Goal: Obtain resource: Obtain resource

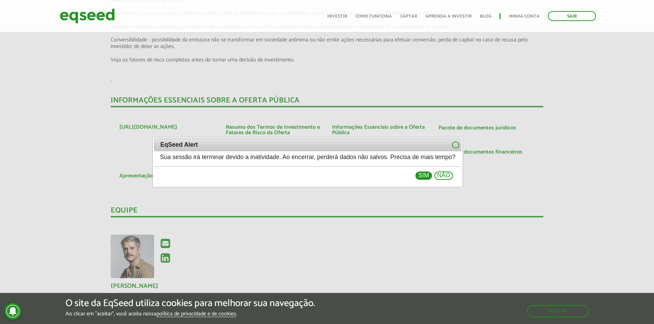
click at [432, 175] on button "Sim" at bounding box center [424, 175] width 16 height 8
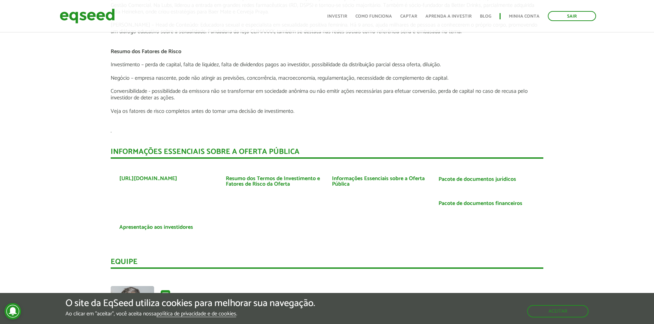
scroll to position [1138, 0]
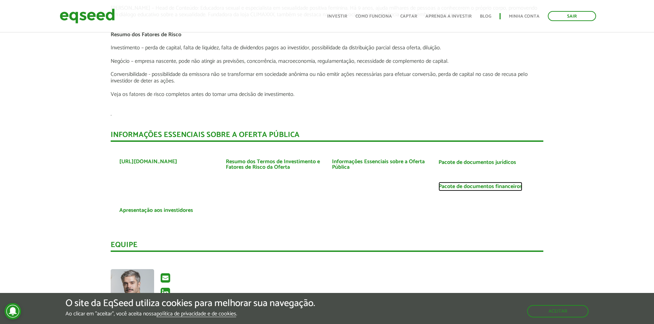
click at [477, 184] on link "Pacote de documentos financeiros" at bounding box center [481, 187] width 84 height 6
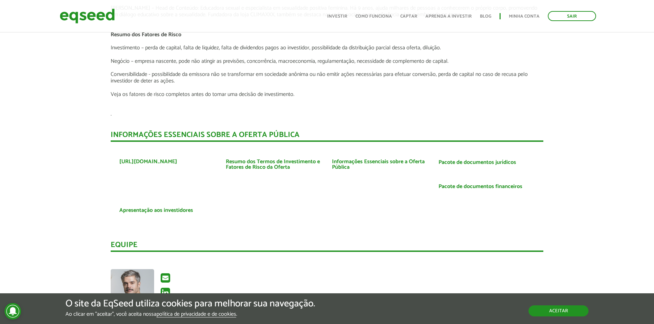
click at [554, 309] on button "Aceitar" at bounding box center [559, 310] width 60 height 11
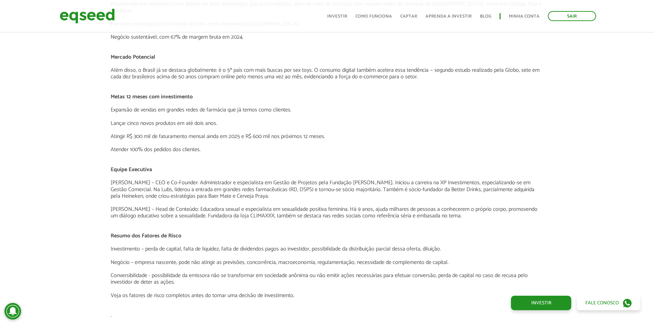
scroll to position [931, 0]
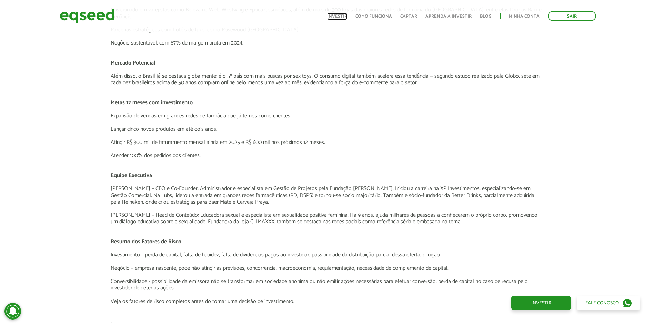
click at [339, 16] on link "Investir" at bounding box center [337, 16] width 20 height 4
